Goal: Task Accomplishment & Management: Complete application form

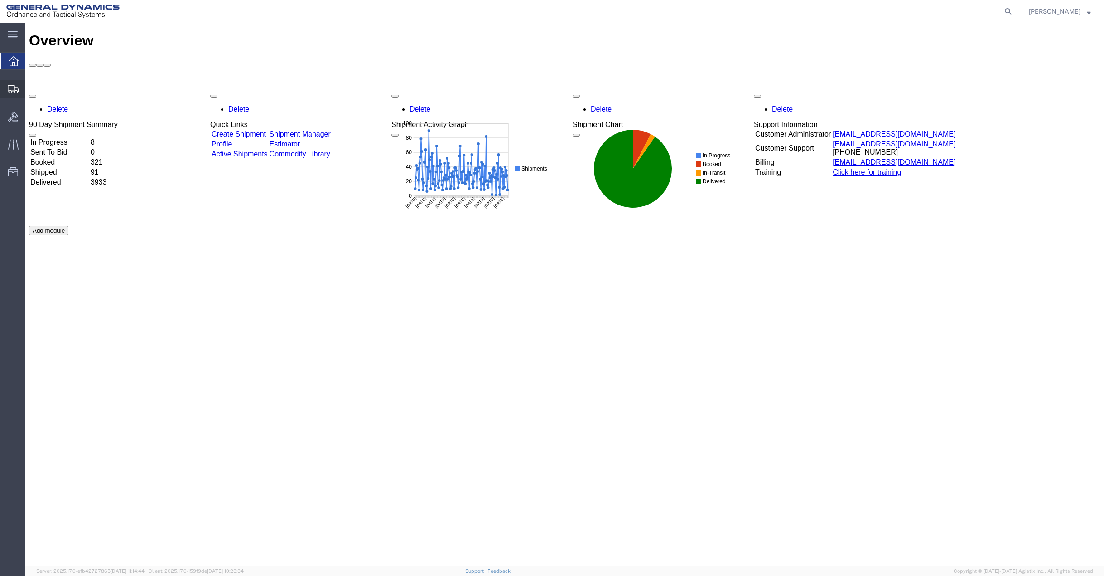
click at [0, 0] on span "Create Shipment" at bounding box center [0, 0] width 0 height 0
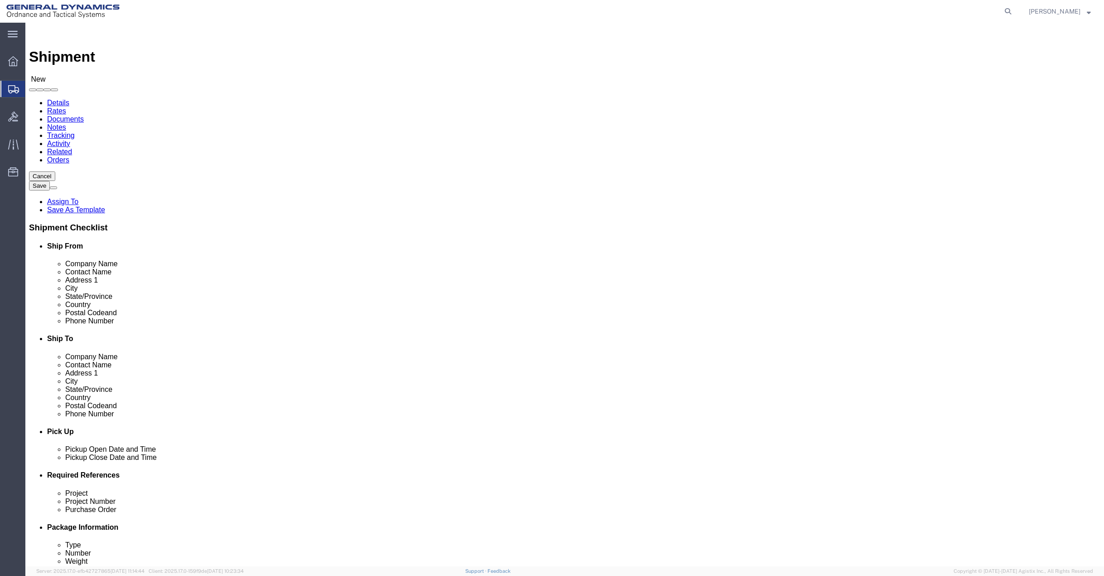
select select
select select "MYPROFILE"
select select "[GEOGRAPHIC_DATA]"
drag, startPoint x: 235, startPoint y: 187, endPoint x: 126, endPoint y: 184, distance: 108.3
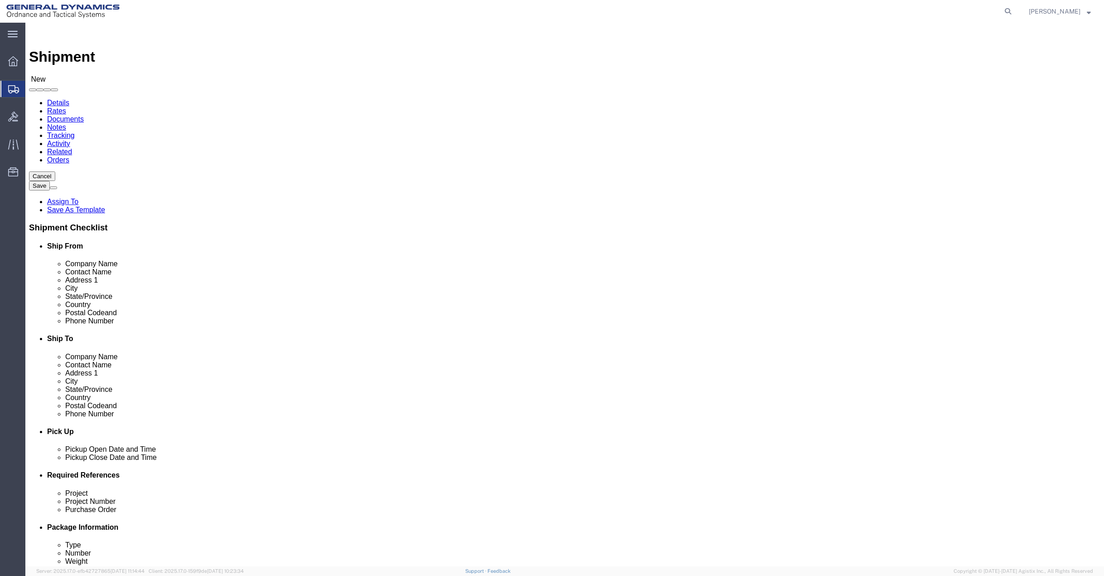
click div "Contact Name"
type input "C"
click input "text"
type input "Ma"
drag, startPoint x: 192, startPoint y: 186, endPoint x: 151, endPoint y: 189, distance: 40.9
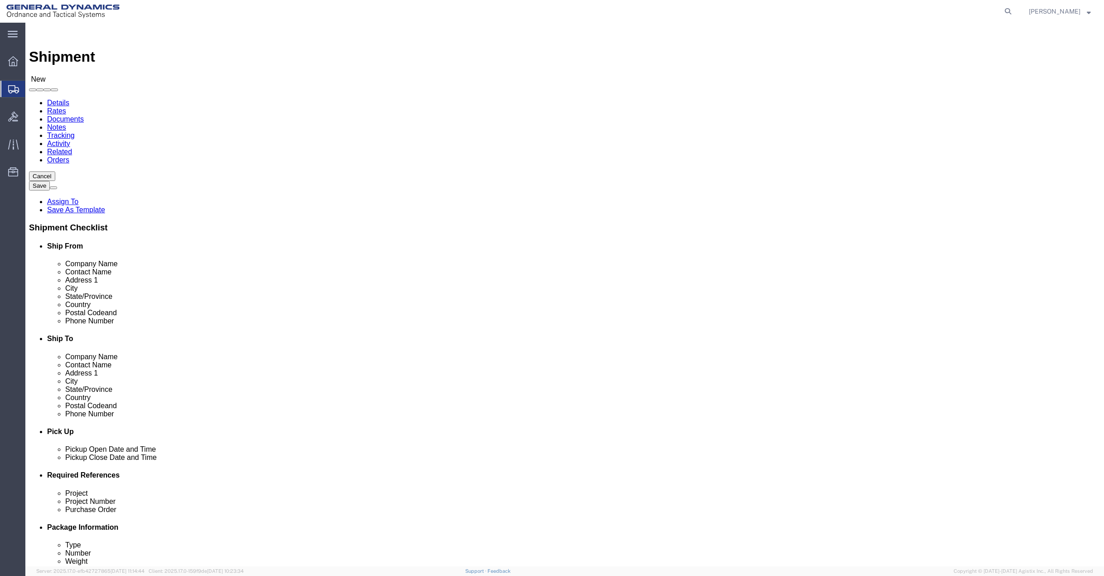
click div "Contact Name [PERSON_NAME] - Chesapeake Testing - (Mr. [PERSON_NAME]) [STREET_A…"
click input "text"
type input "[PERSON_NAME]"
click input "text"
click label
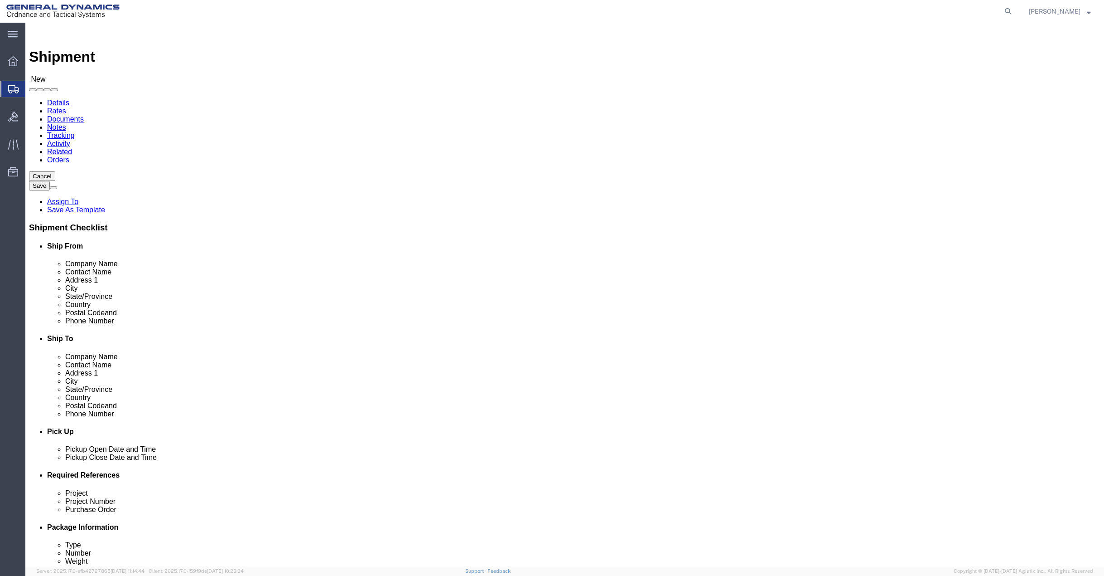
click input "checkbox"
checkbox input "false"
click input "text"
type input "[PERSON_NAME][EMAIL_ADDRESS][PERSON_NAME][DOMAIN_NAME]"
click input "text"
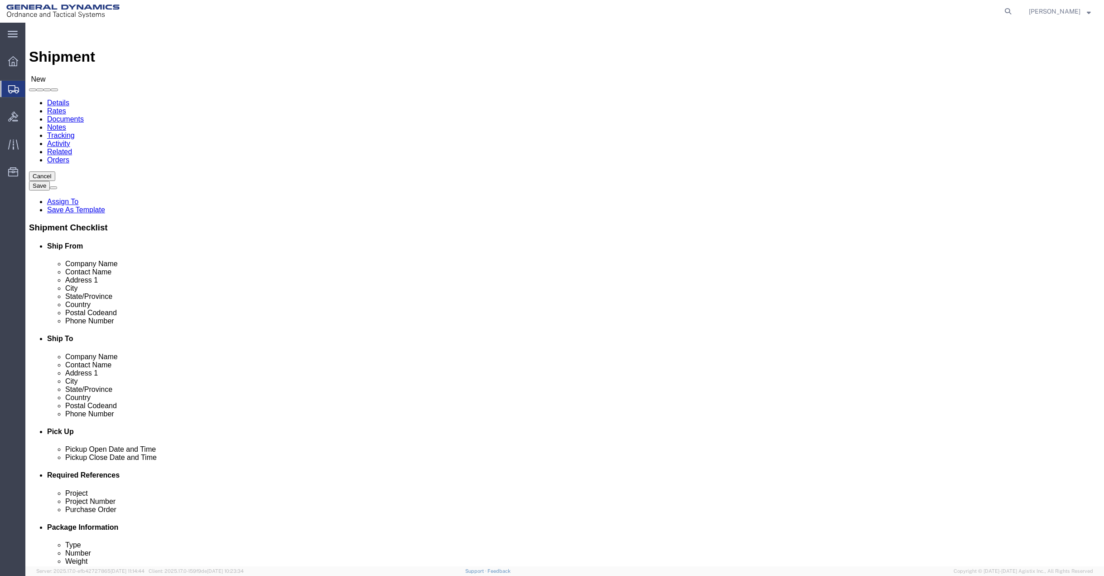
type input "[PHONE_NUMBER]"
click input "text"
type input "AZZ"
click input "text"
type input "100 FM 148"
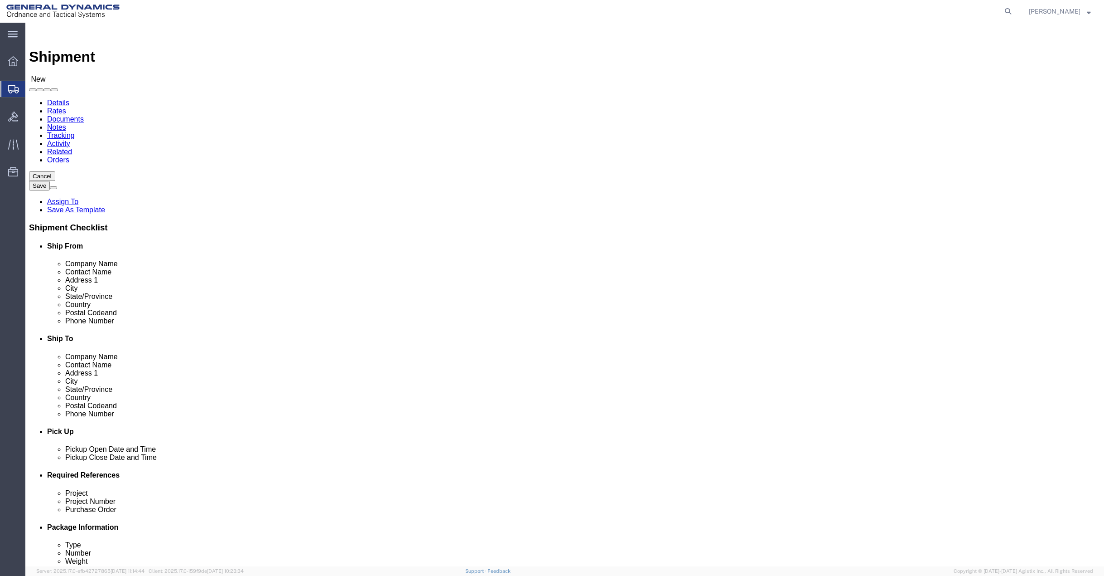
click input "text"
type input "[PERSON_NAME]"
click input "Postal Code"
type input "75160"
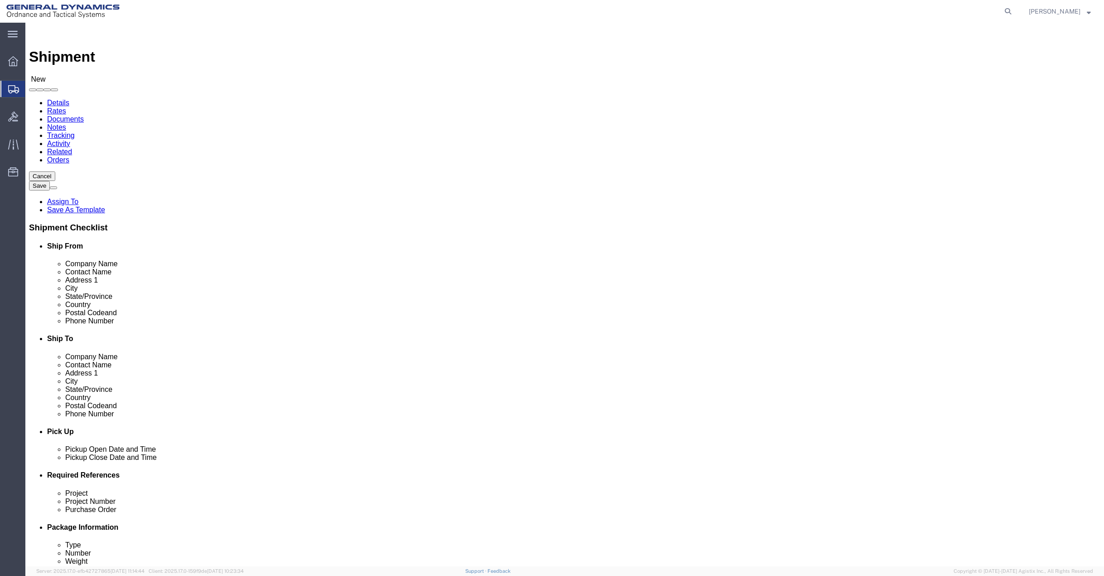
click input "text"
type input "9725630883"
click input "text"
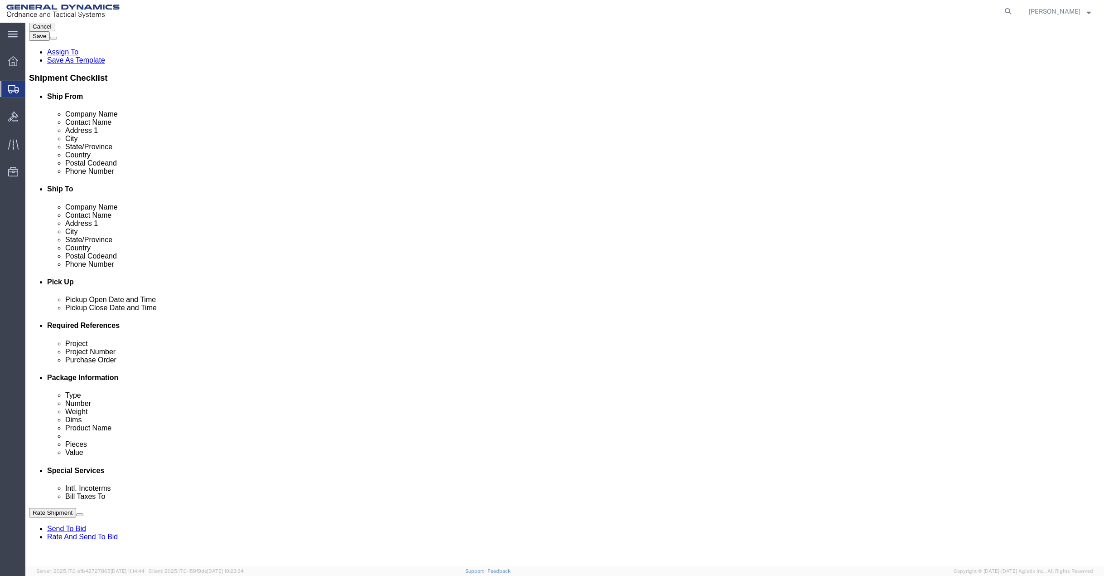
scroll to position [181, 0]
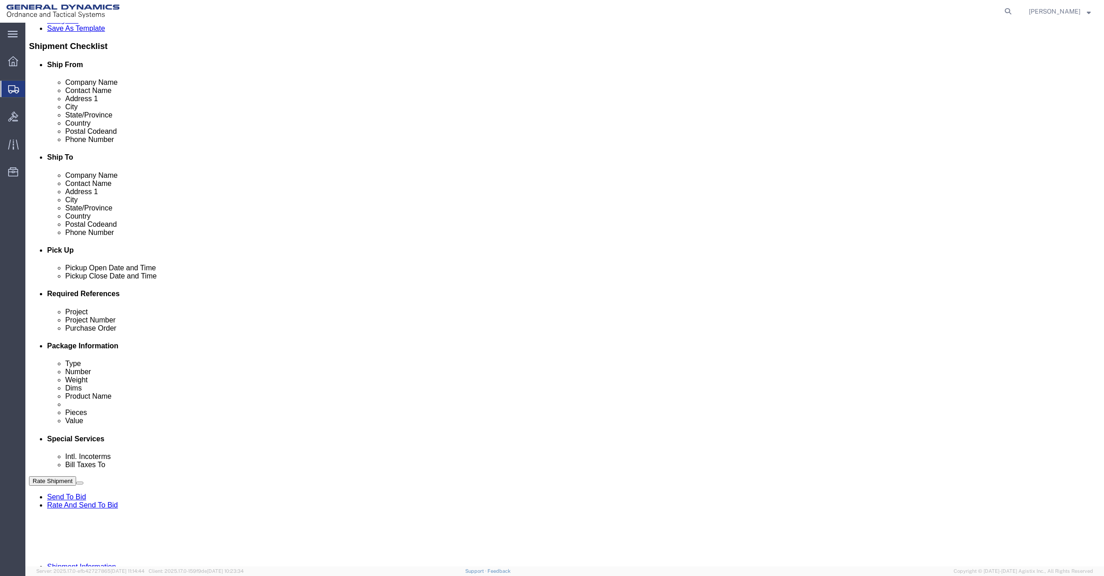
type input "AZZ"
click input "text"
type input "NA"
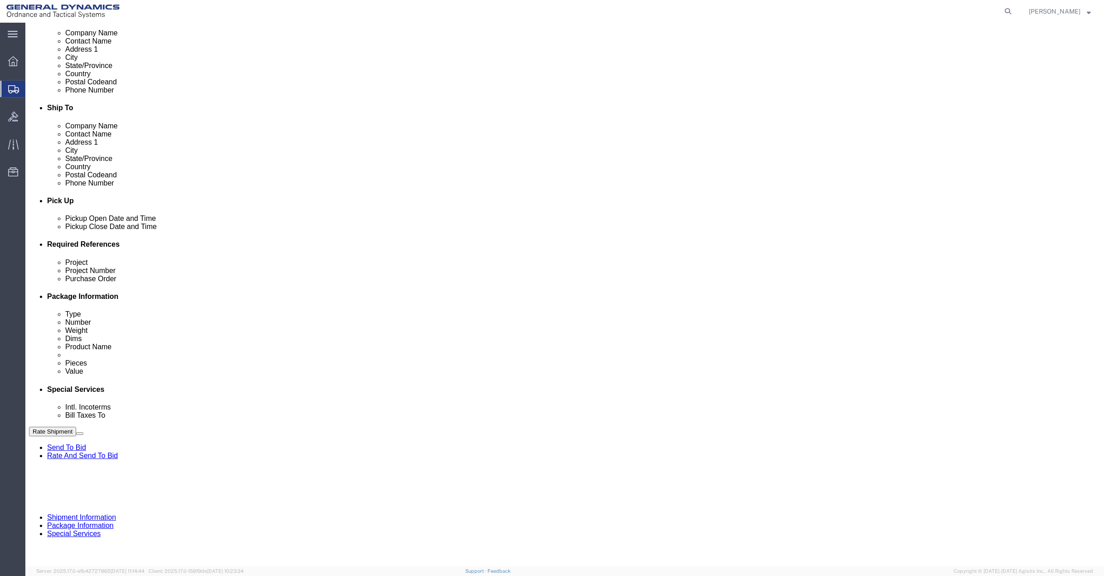
scroll to position [235, 0]
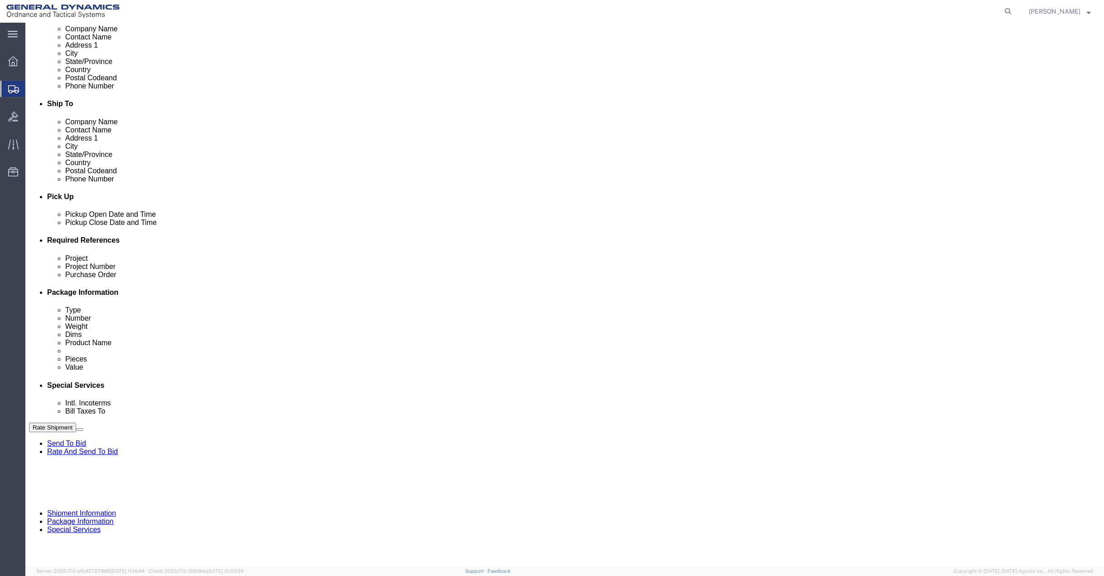
type input "NA"
click button "Continue"
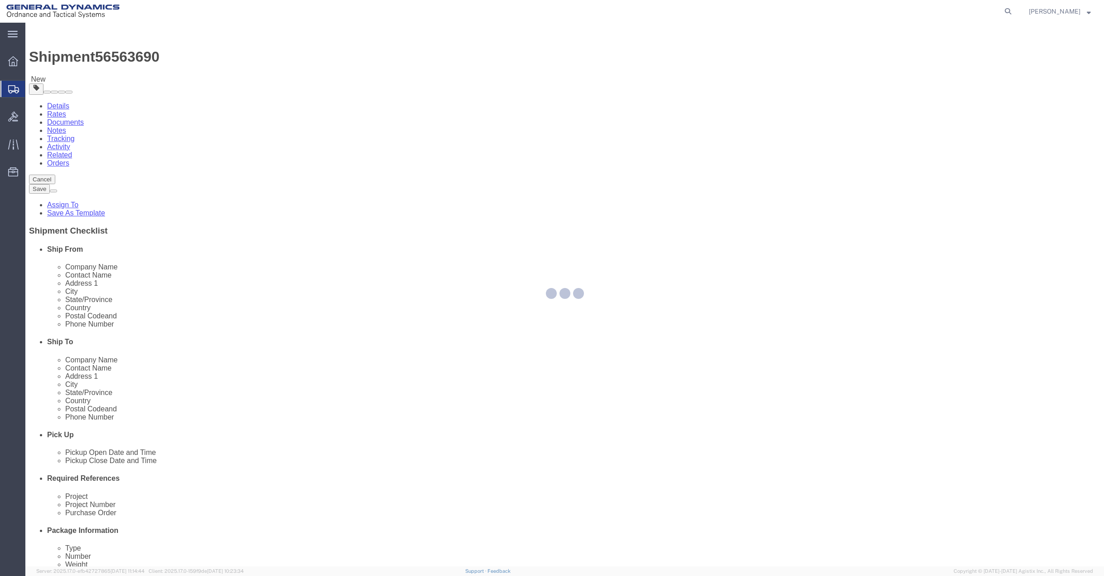
select select "CBOX"
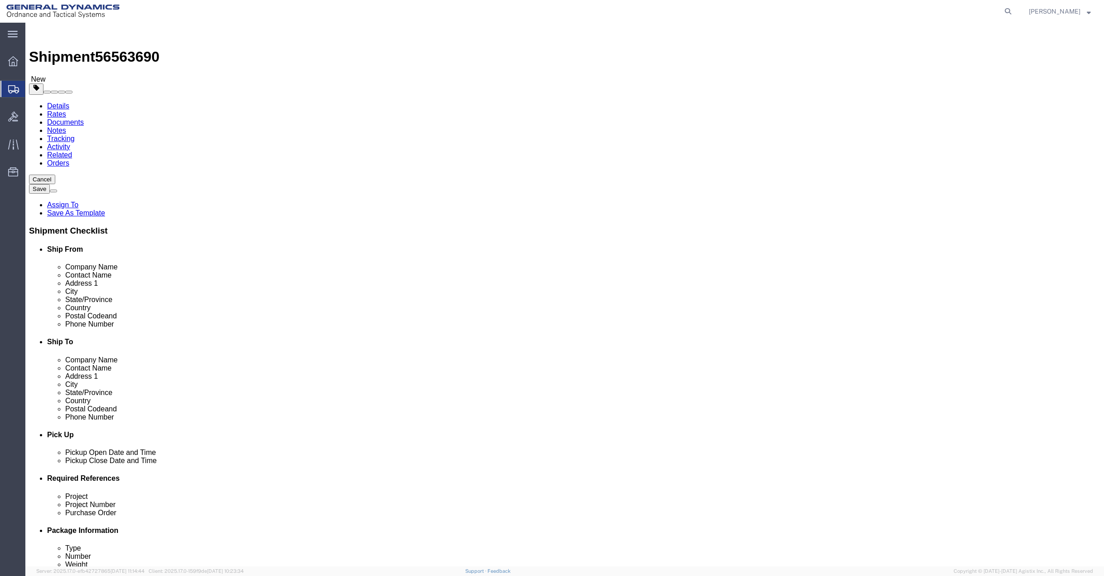
drag, startPoint x: 177, startPoint y: 175, endPoint x: 161, endPoint y: 178, distance: 16.1
click div "1"
type input "10"
click input "text"
type input "48"
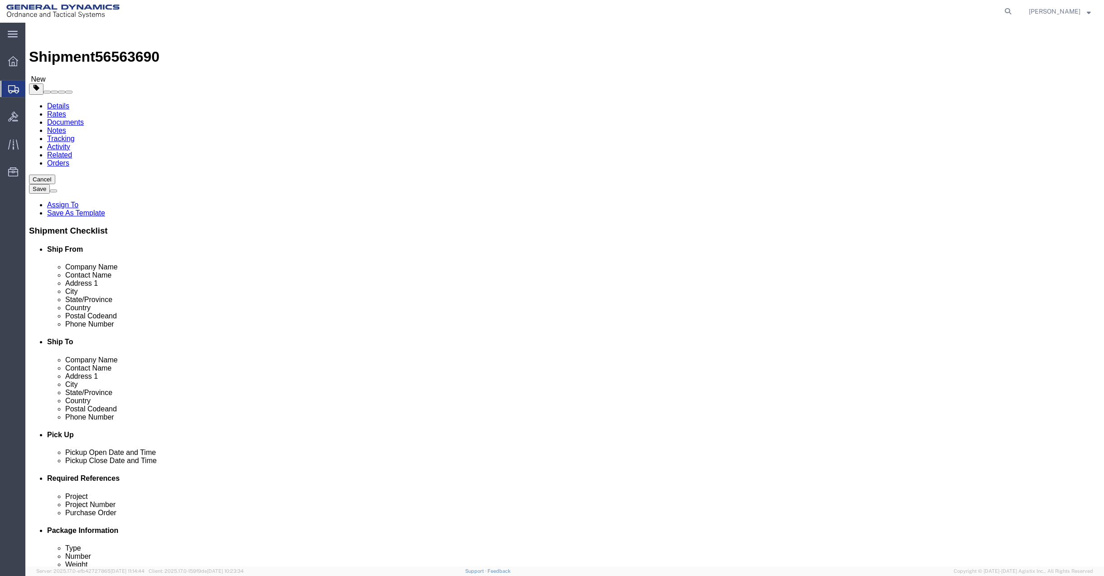
type input "40"
type input "12"
drag, startPoint x: 179, startPoint y: 211, endPoint x: 159, endPoint y: 216, distance: 20.9
click div "0.00 Select kgs lbs"
type input "500"
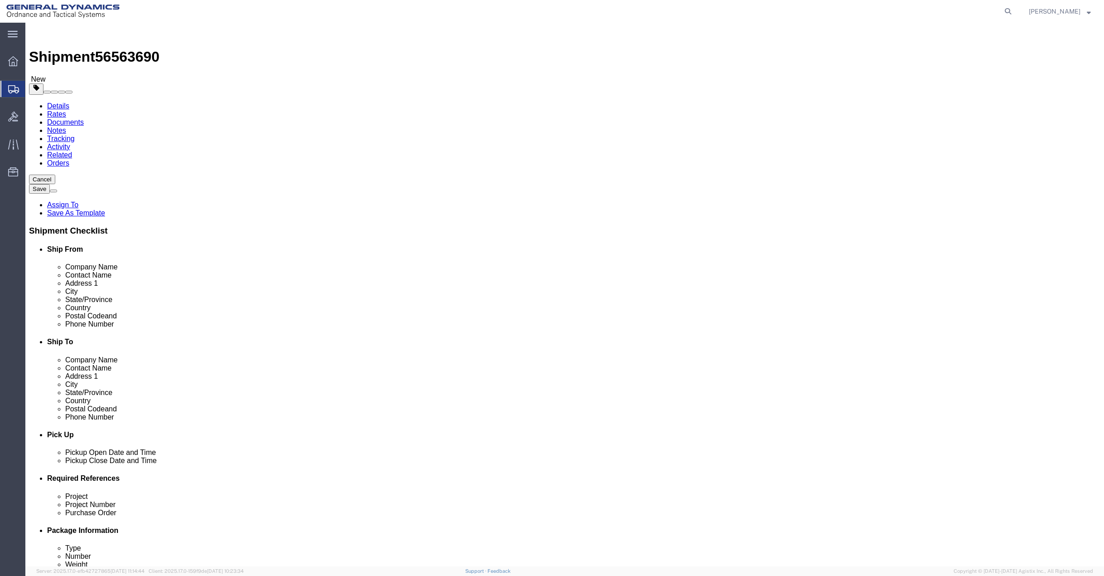
click span
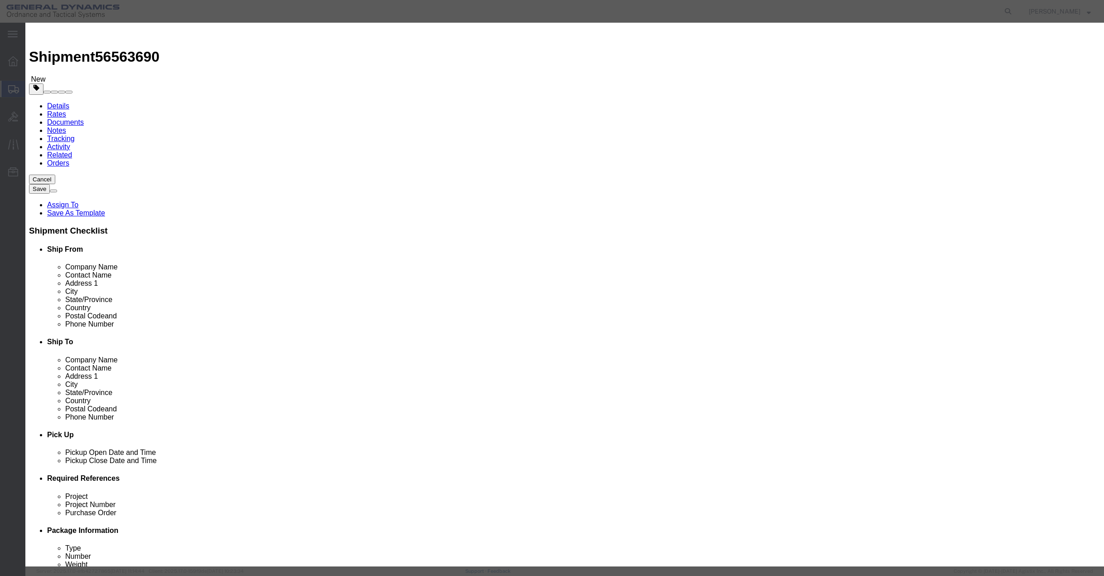
click input "text"
type input "Rounds"
click div "Pieces 0 Select Bag Barrels 100Board Feet Bottle Box Blister Pack Carats Can Ca…"
drag, startPoint x: 397, startPoint y: 88, endPoint x: 378, endPoint y: 91, distance: 19.7
click div "0"
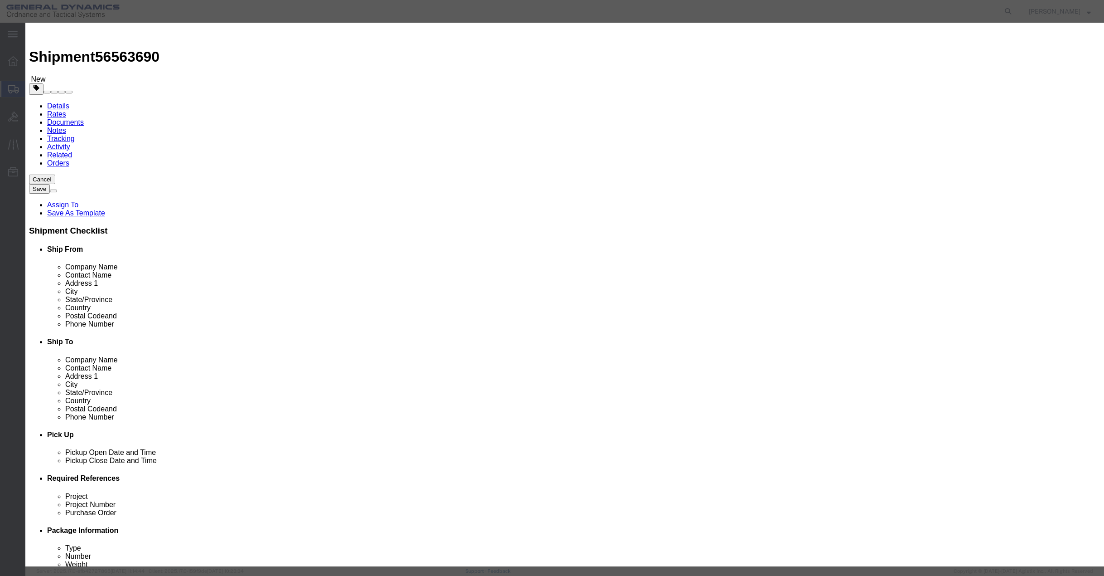
type input "50"
click input "text"
type input "4,500"
click select "Select 50 55 60 65 70 85 92.5 100 125 175 250 300 400"
select select "50"
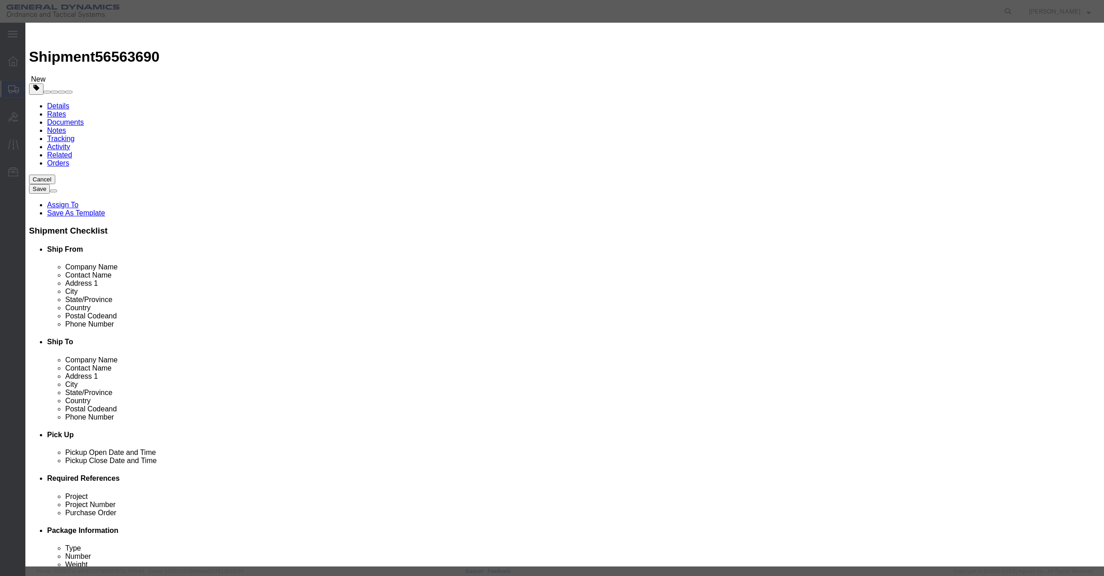
click select "Select 50 55 60 65 70 85 92.5 100 125 175 250 300 400"
click button "Save & Close"
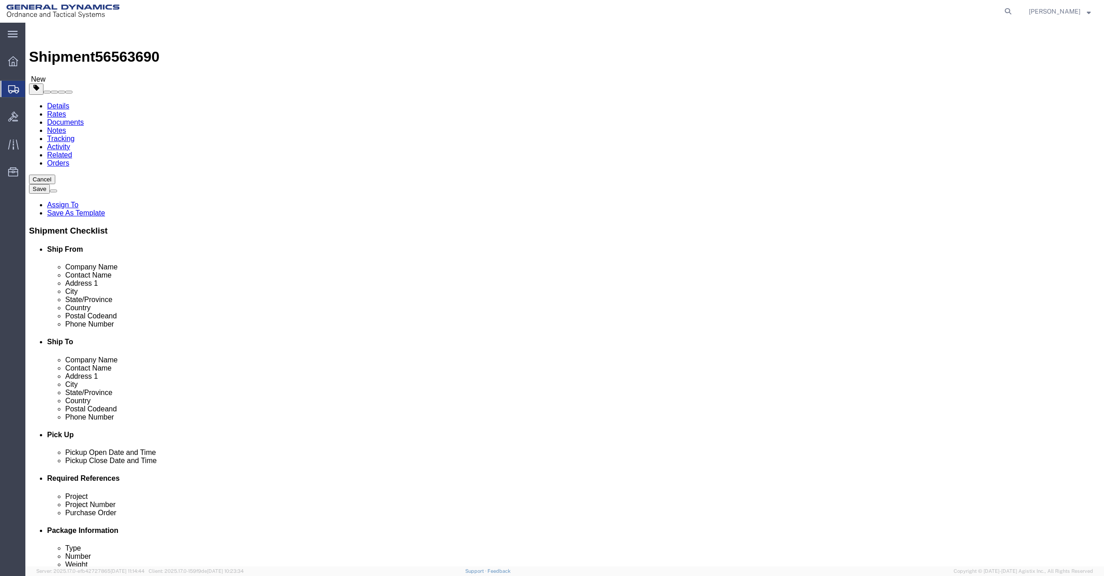
click button "Continue"
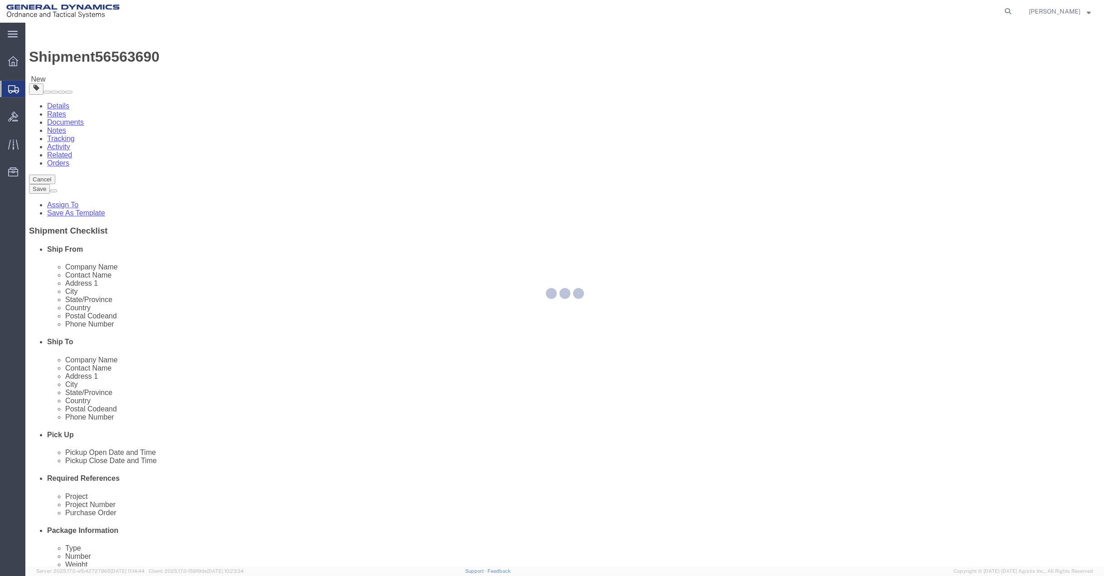
select select
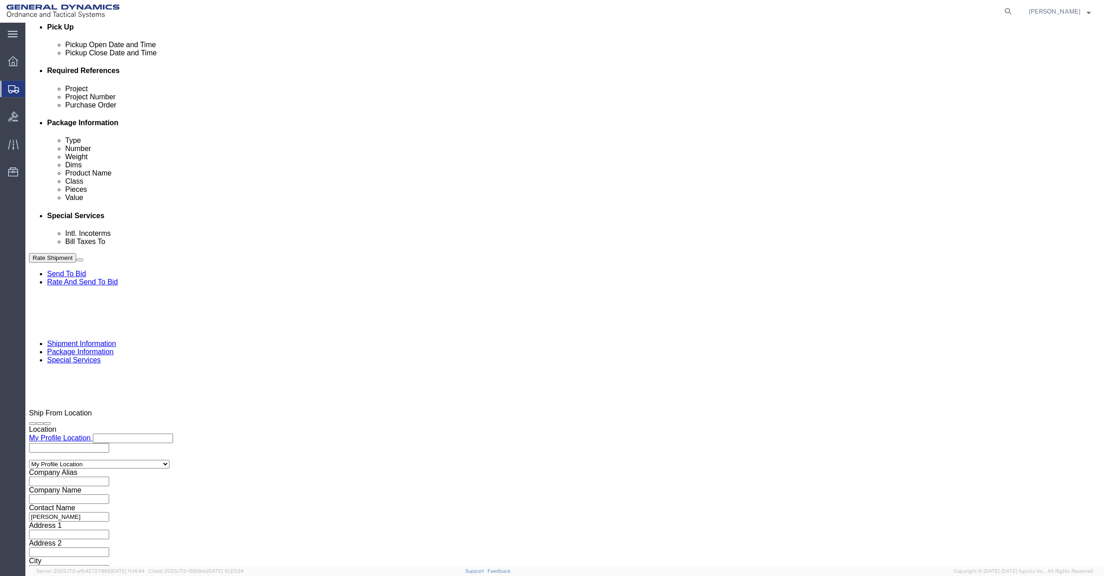
scroll to position [408, 0]
click button "Rate Shipment"
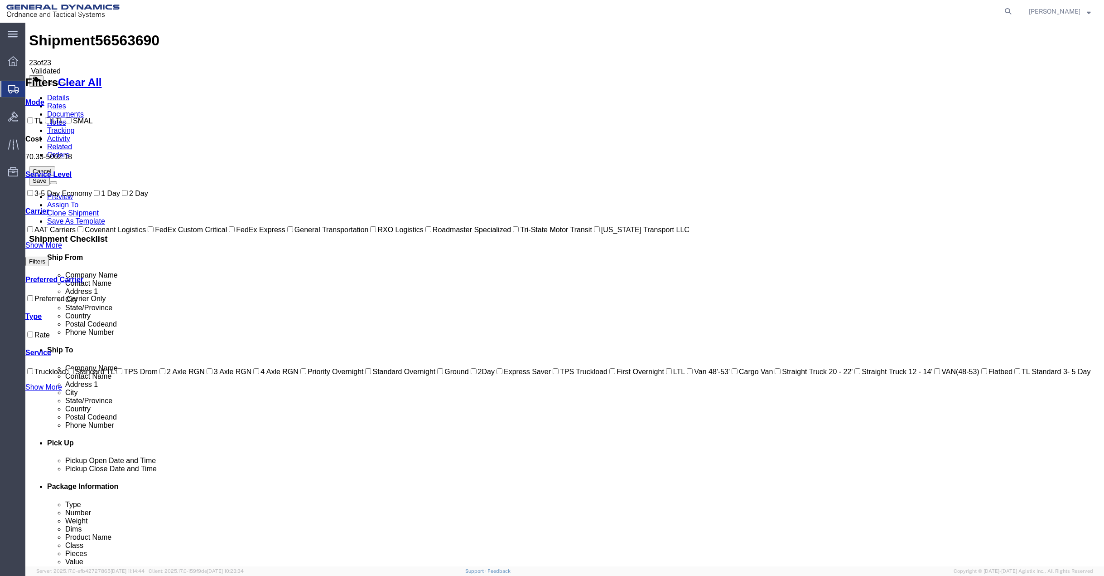
scroll to position [0, 0]
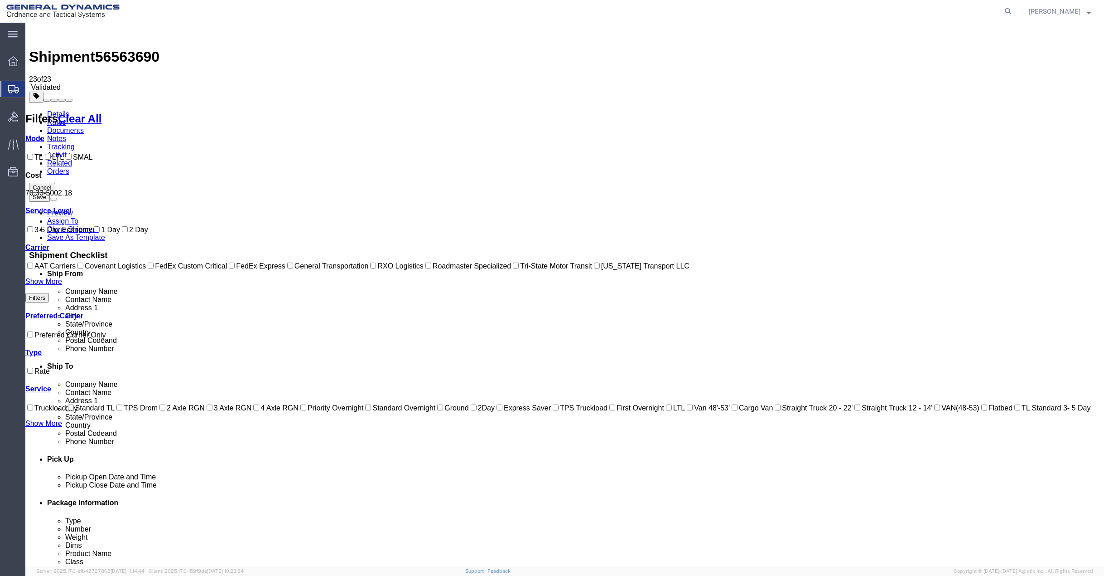
click at [84, 126] on link "Documents" at bounding box center [65, 130] width 37 height 8
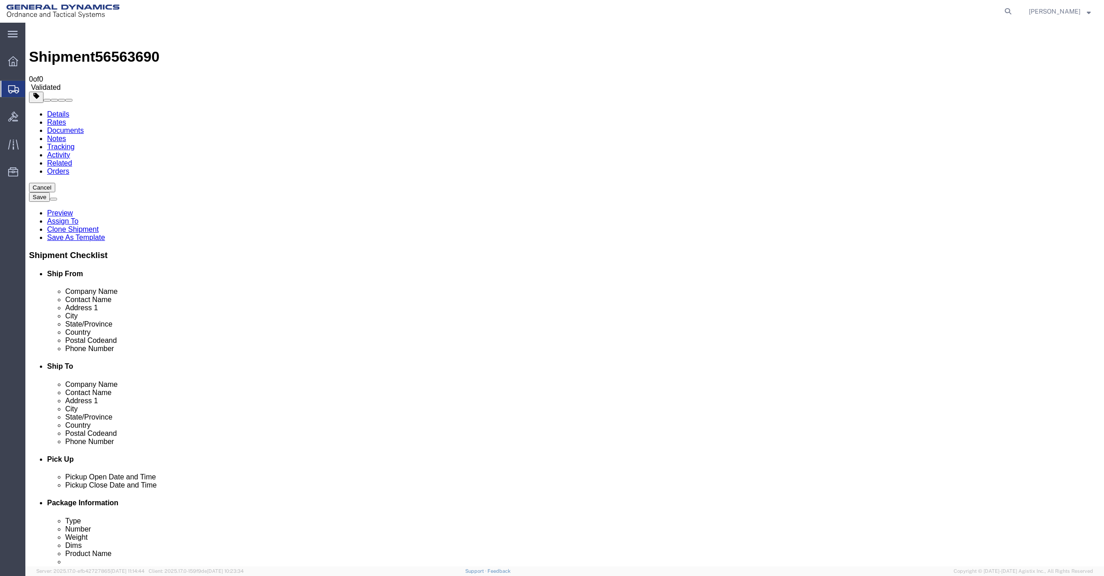
click at [66, 118] on link "Rates" at bounding box center [56, 122] width 19 height 8
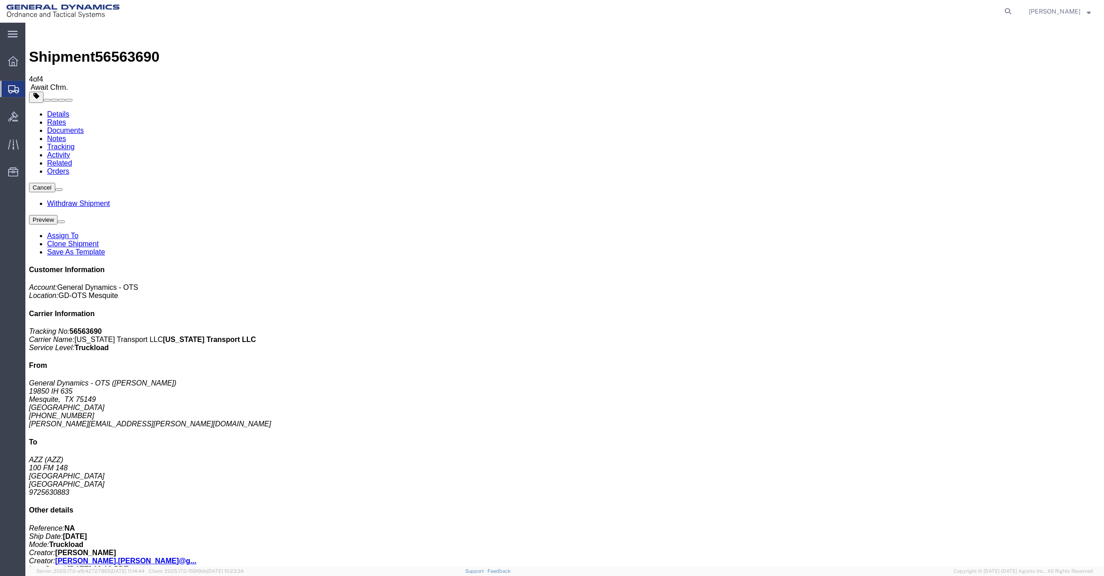
click at [66, 118] on link "Rates" at bounding box center [56, 122] width 19 height 8
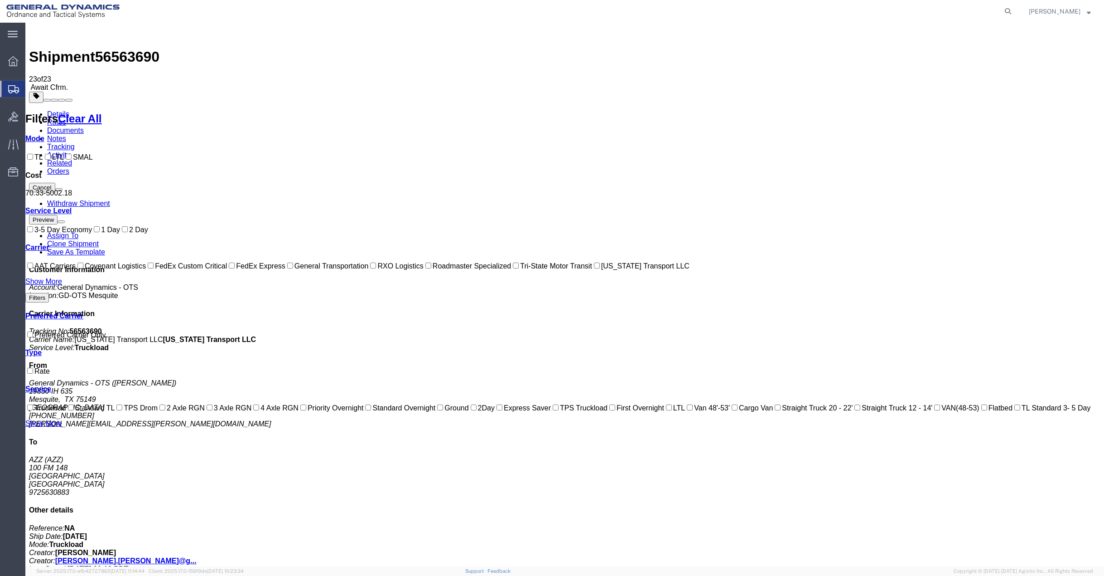
click at [84, 126] on link "Documents" at bounding box center [65, 130] width 37 height 8
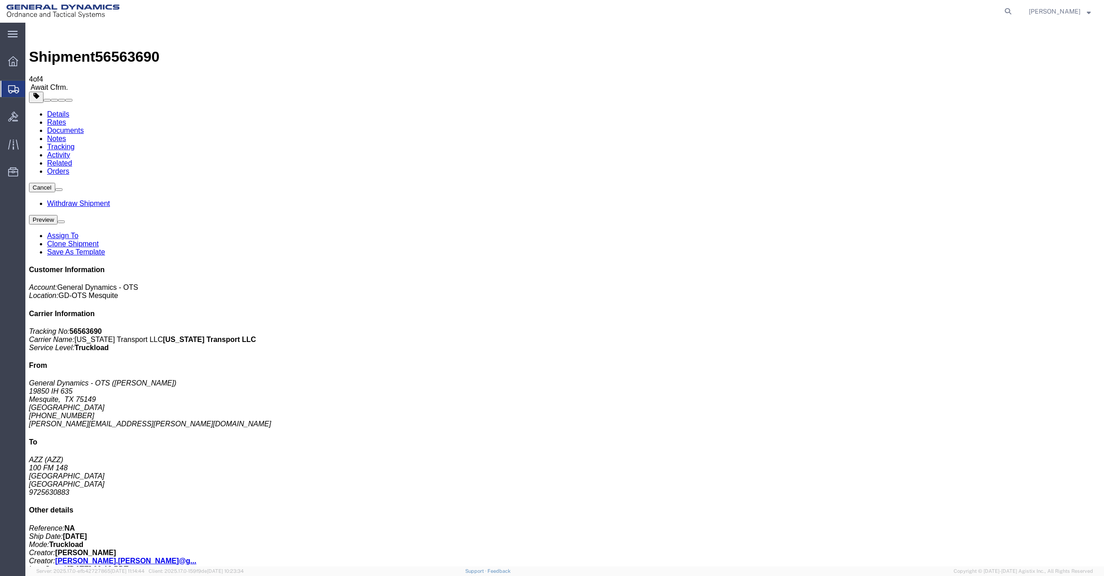
click at [55, 183] on button "Cancel" at bounding box center [42, 188] width 26 height 10
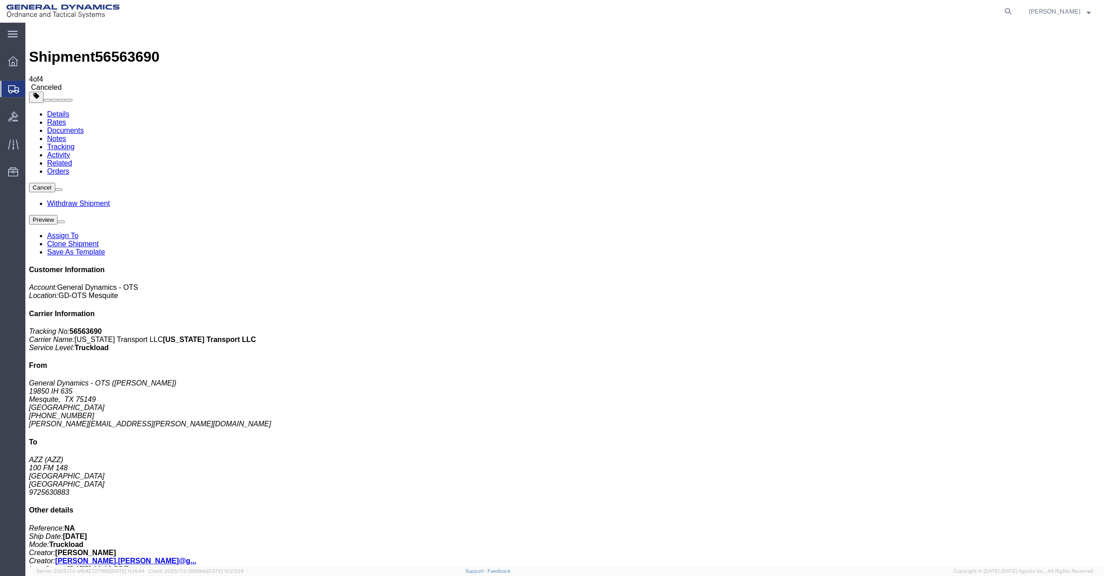
click div "Shipment Detail Ship From General Dynamics - OTS ([PERSON_NAME]) 19850 IH [GEOG…"
click at [0, 0] on span "Create Shipment" at bounding box center [0, 0] width 0 height 0
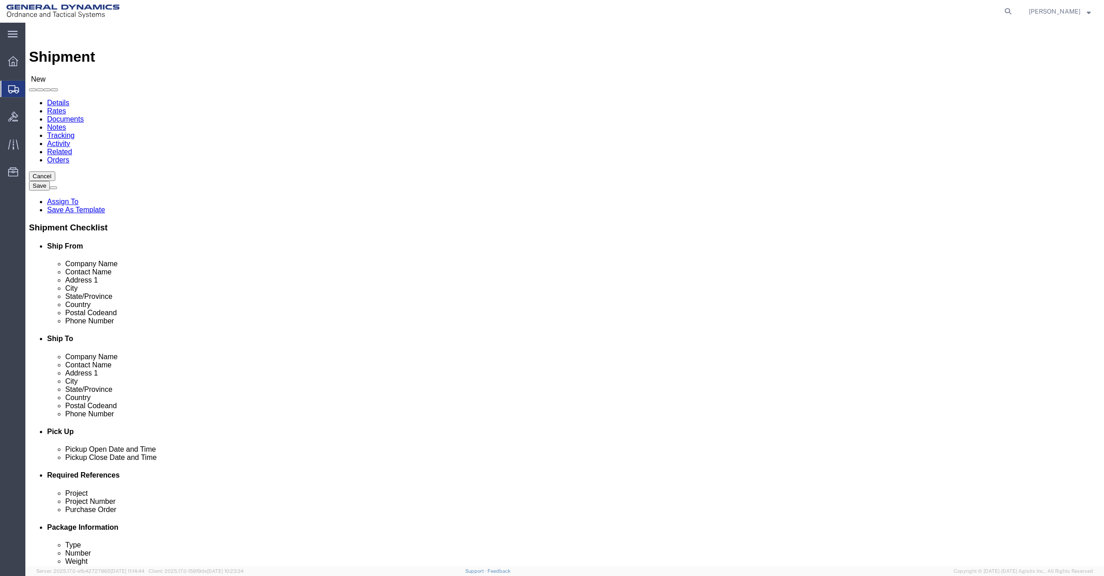
select select "MYPROFILE"
select select "[GEOGRAPHIC_DATA]"
click input "text"
type input "[PHONE_NUMBER]"
click input "text"
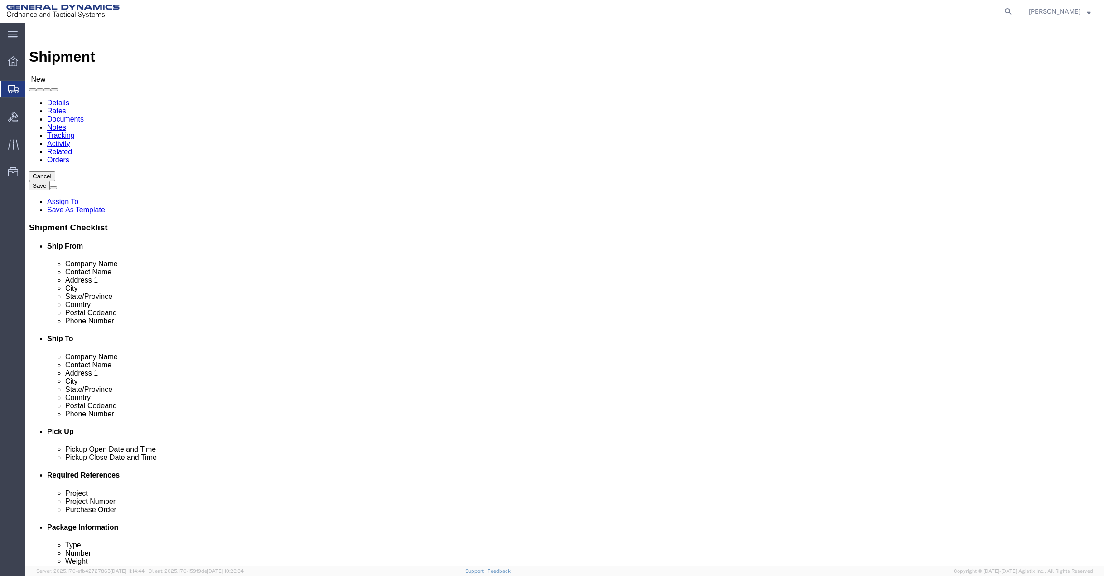
type input "AZZ"
click input "text"
type input "AZZ"
click input "text"
